Goal: Information Seeking & Learning: Learn about a topic

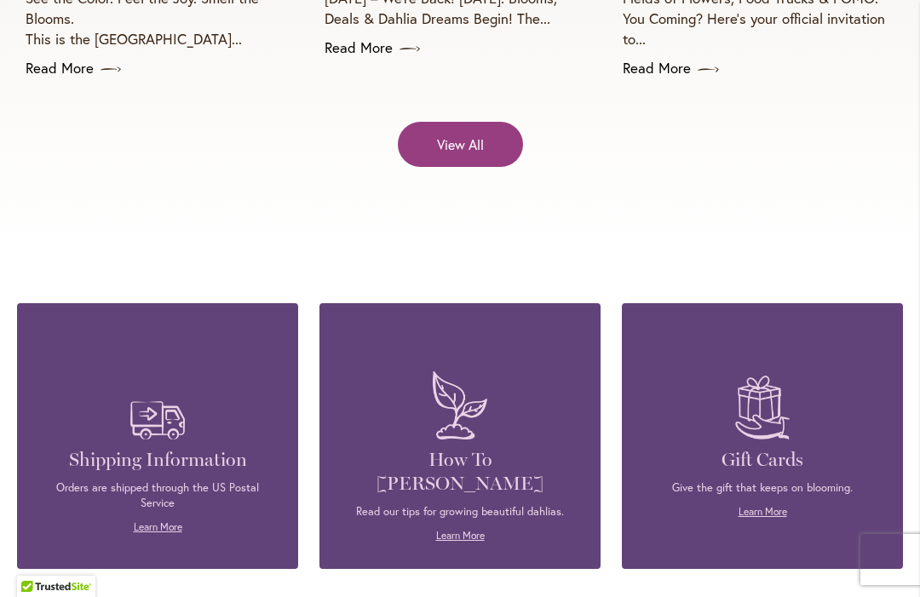
scroll to position [7217, 0]
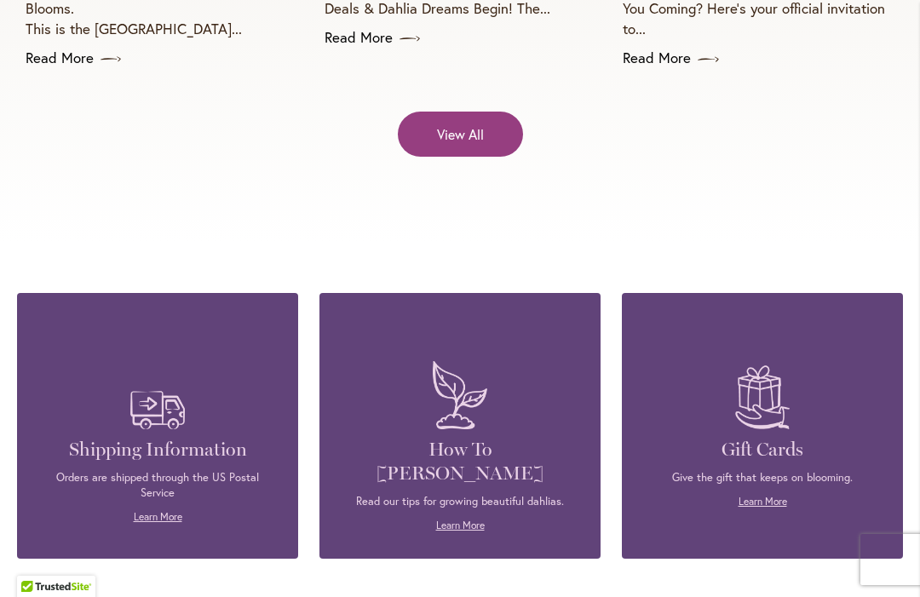
click at [475, 494] on p "Read our tips for growing beautiful dahlias." at bounding box center [460, 501] width 230 height 15
click at [463, 519] on link "Learn More" at bounding box center [460, 525] width 49 height 13
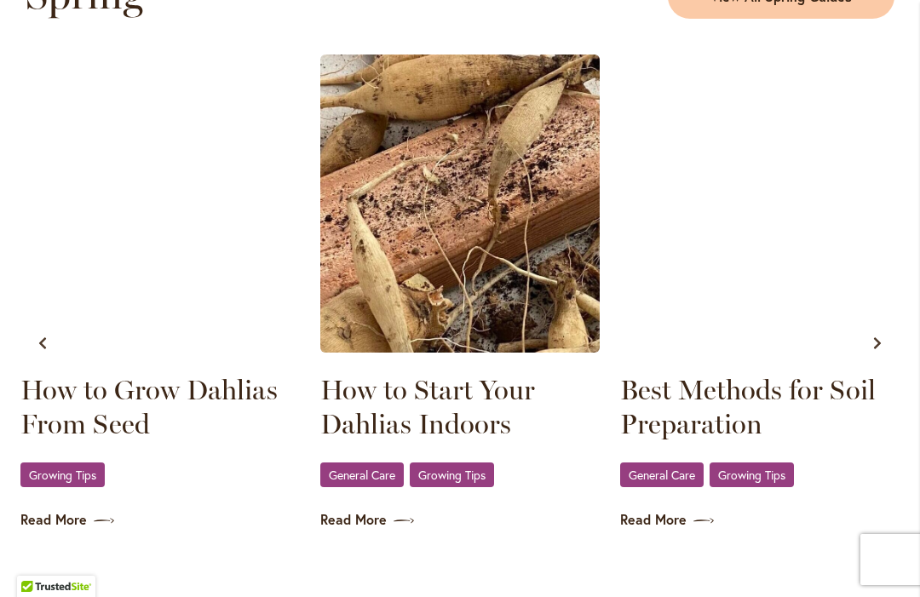
scroll to position [1035, 0]
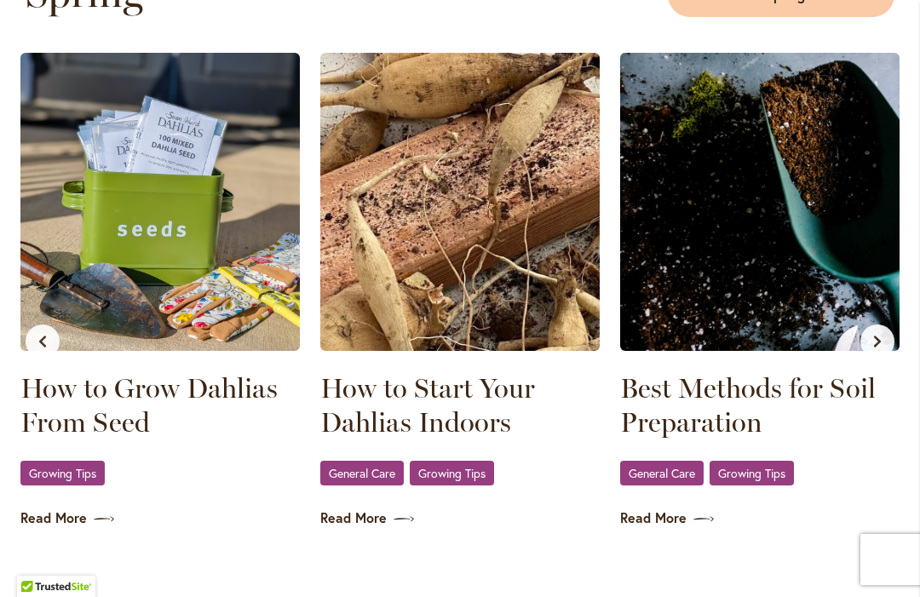
click at [827, 241] on img at bounding box center [759, 202] width 279 height 298
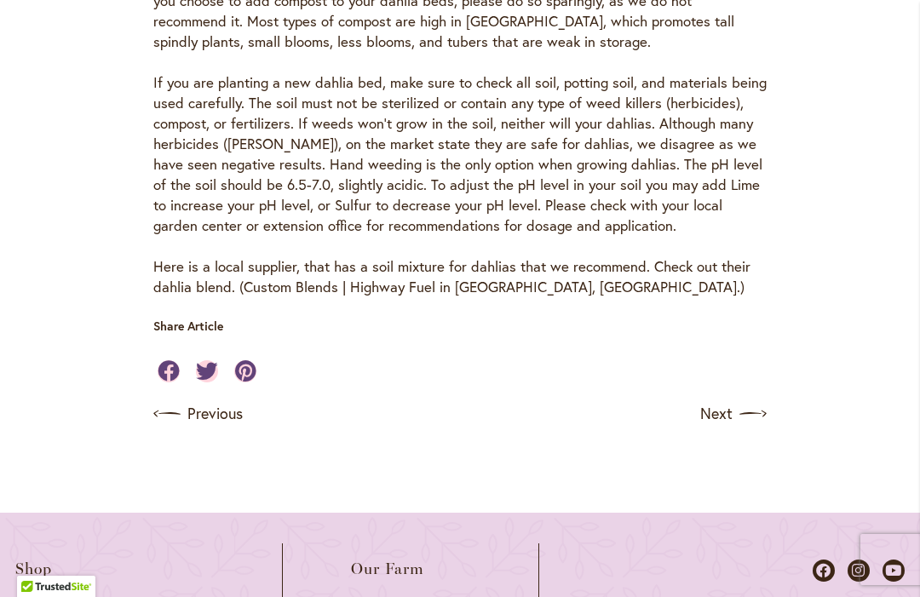
scroll to position [938, 0]
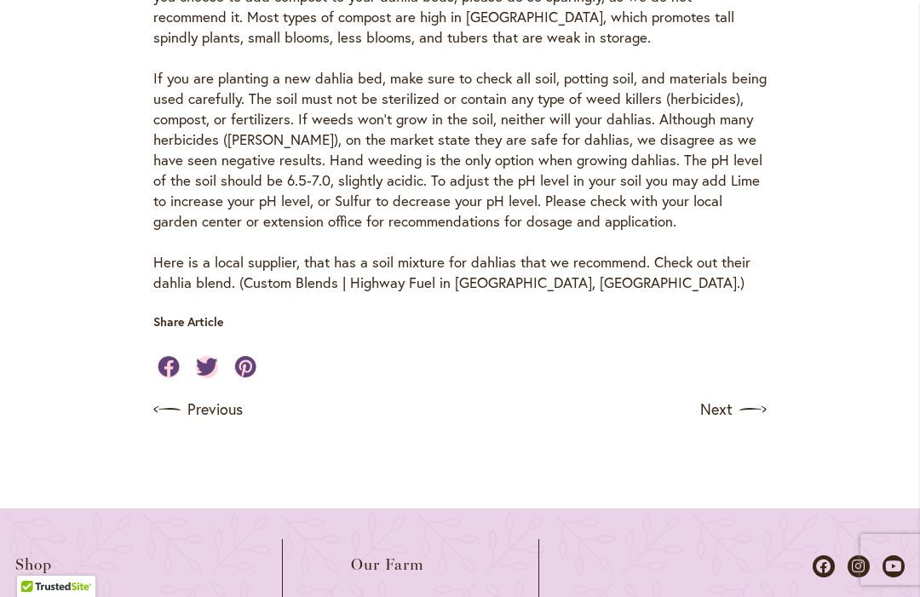
click at [749, 396] on img at bounding box center [753, 409] width 27 height 27
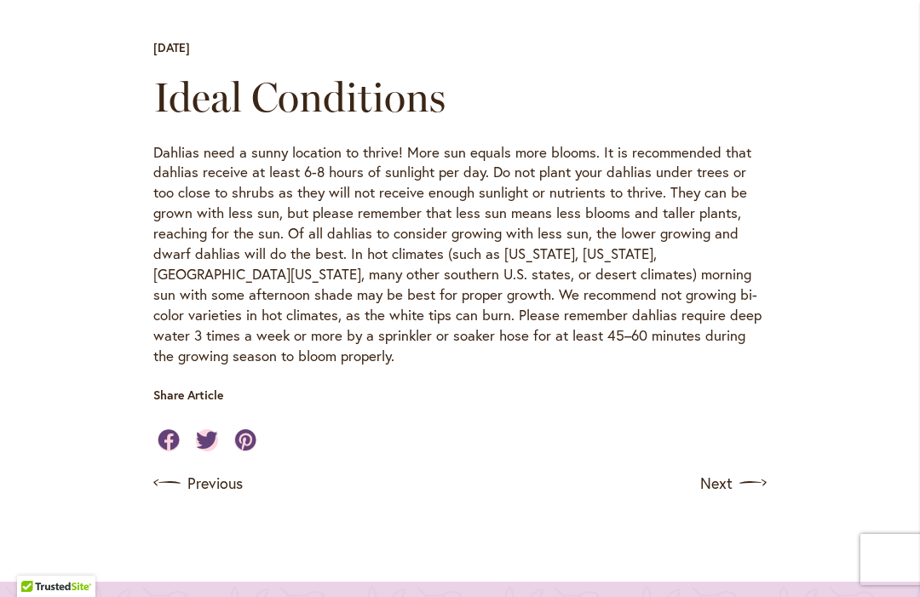
scroll to position [597, 0]
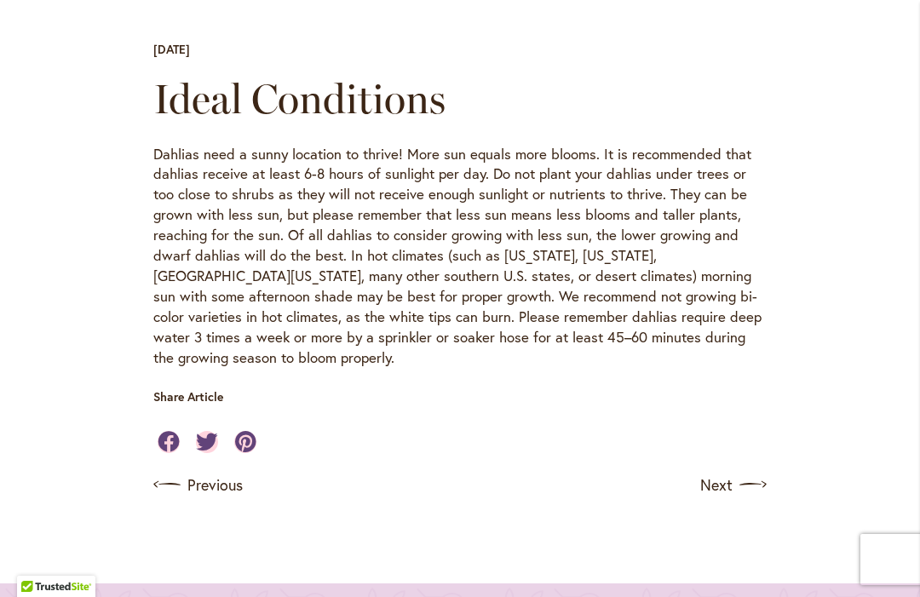
click at [759, 471] on img at bounding box center [753, 484] width 27 height 27
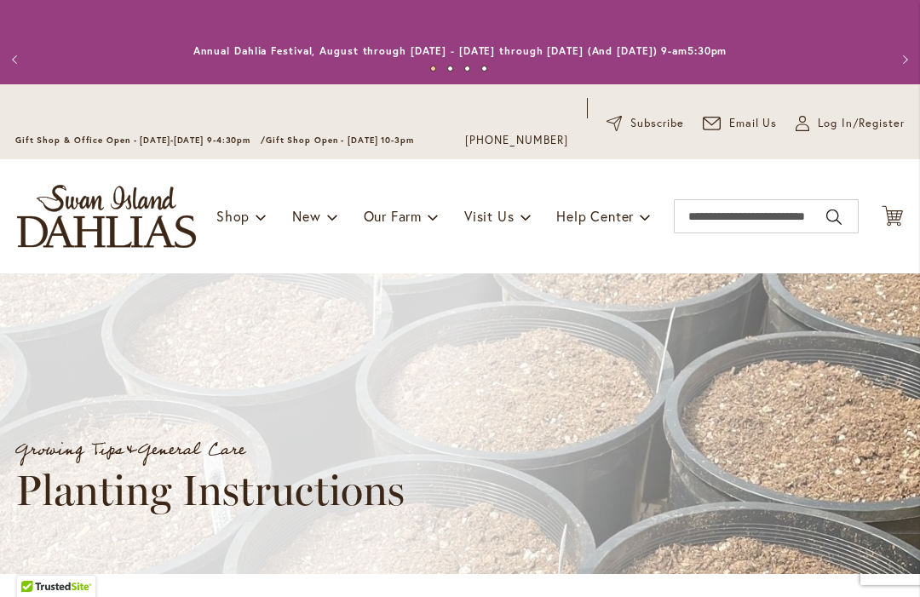
scroll to position [-2, 0]
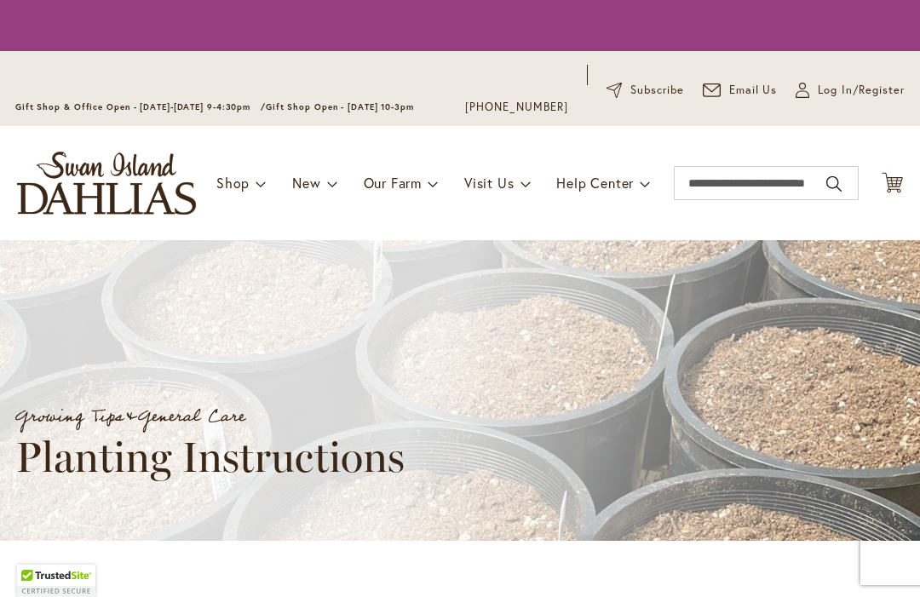
scroll to position [1, 0]
